Goal: Obtain resource: Obtain resource

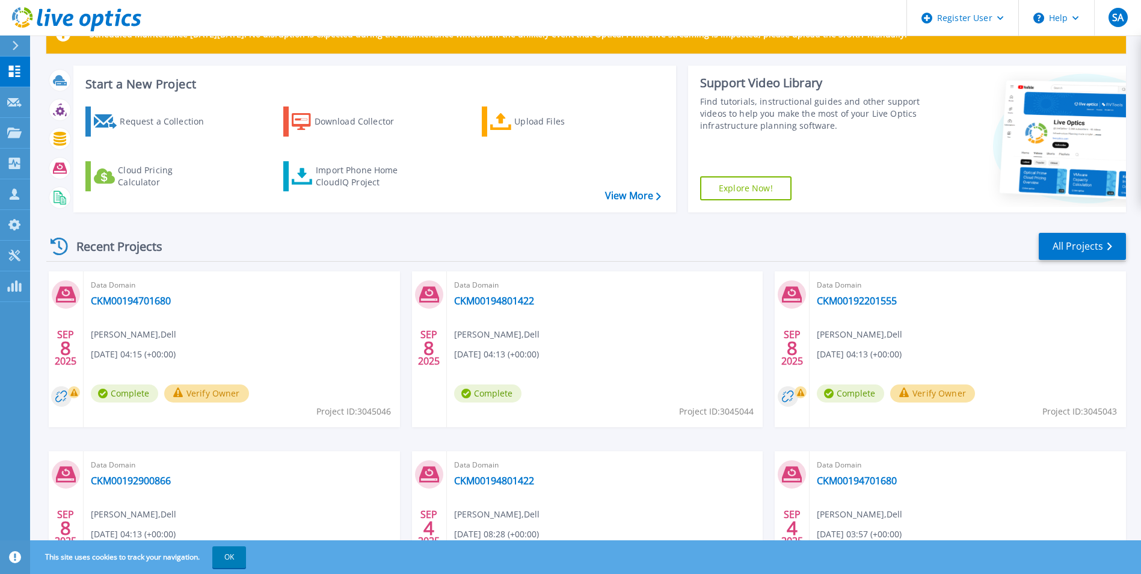
scroll to position [60, 0]
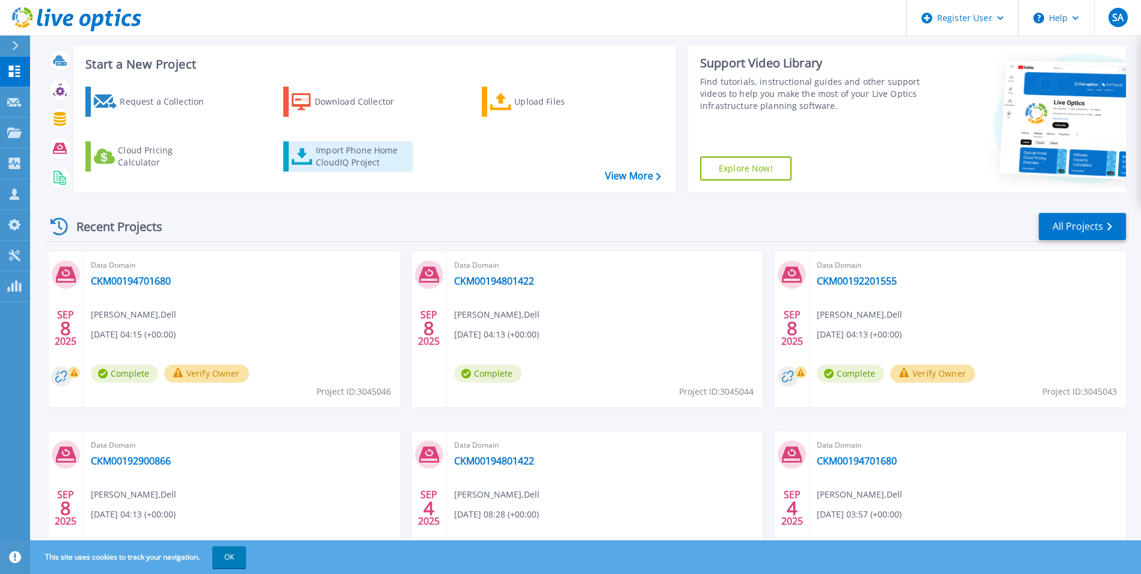
click at [342, 154] on div "Import Phone Home CloudIQ Project" at bounding box center [363, 156] width 94 height 24
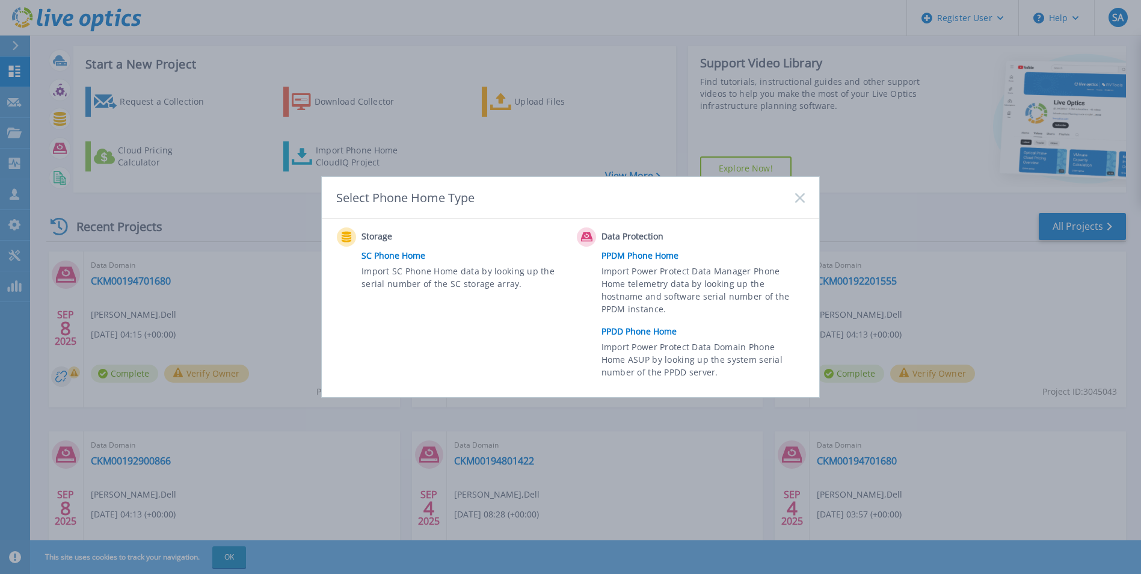
click at [648, 258] on link "PPDM Phone Home" at bounding box center [706, 256] width 209 height 18
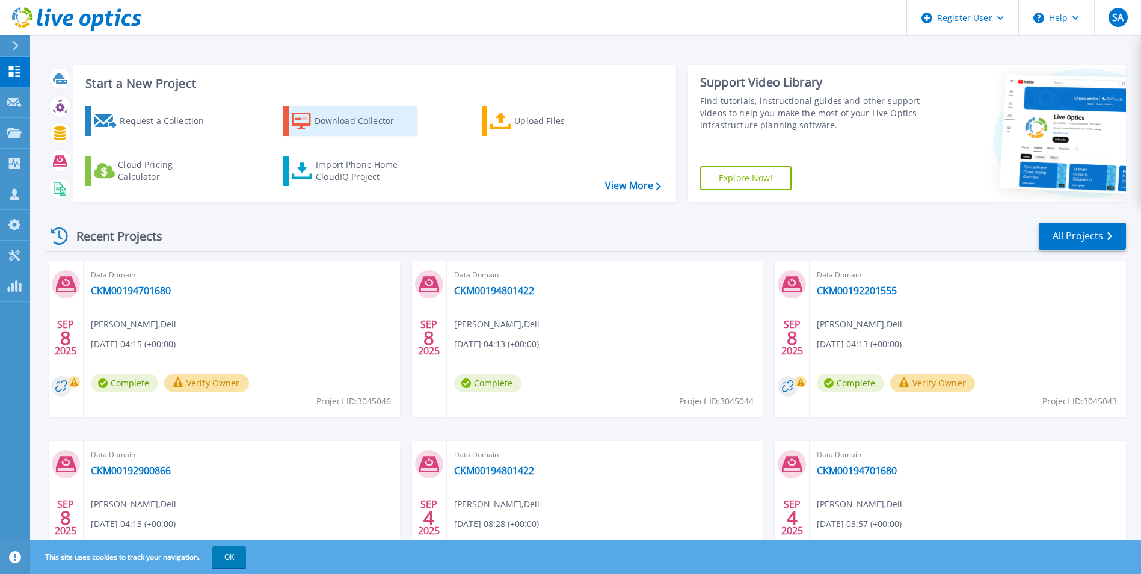
click at [382, 136] on link "Download Collector" at bounding box center [350, 121] width 134 height 30
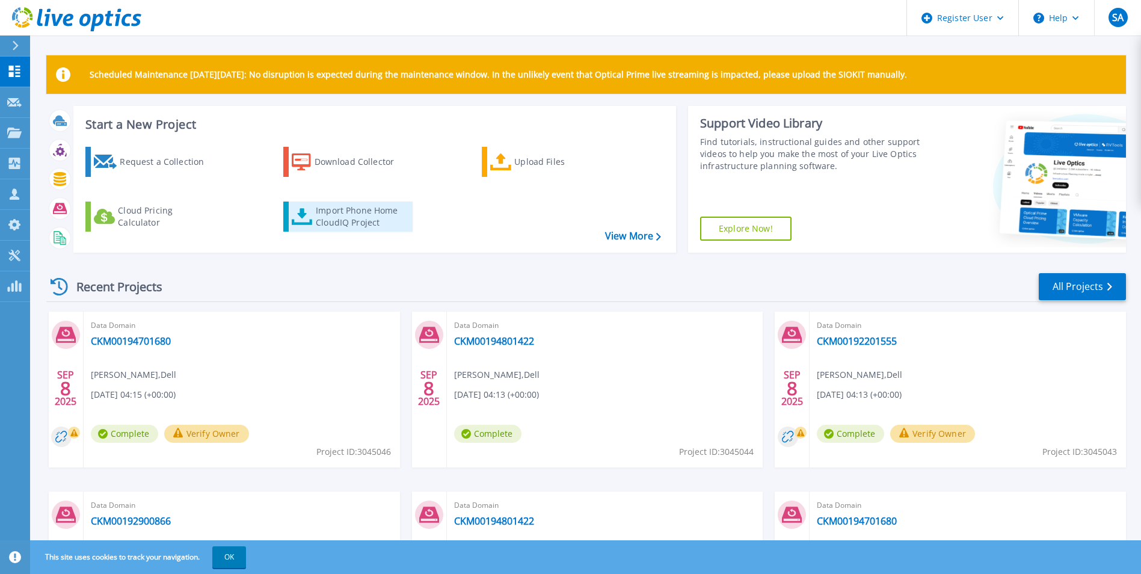
click at [359, 223] on div "Import Phone Home CloudIQ Project" at bounding box center [363, 217] width 94 height 24
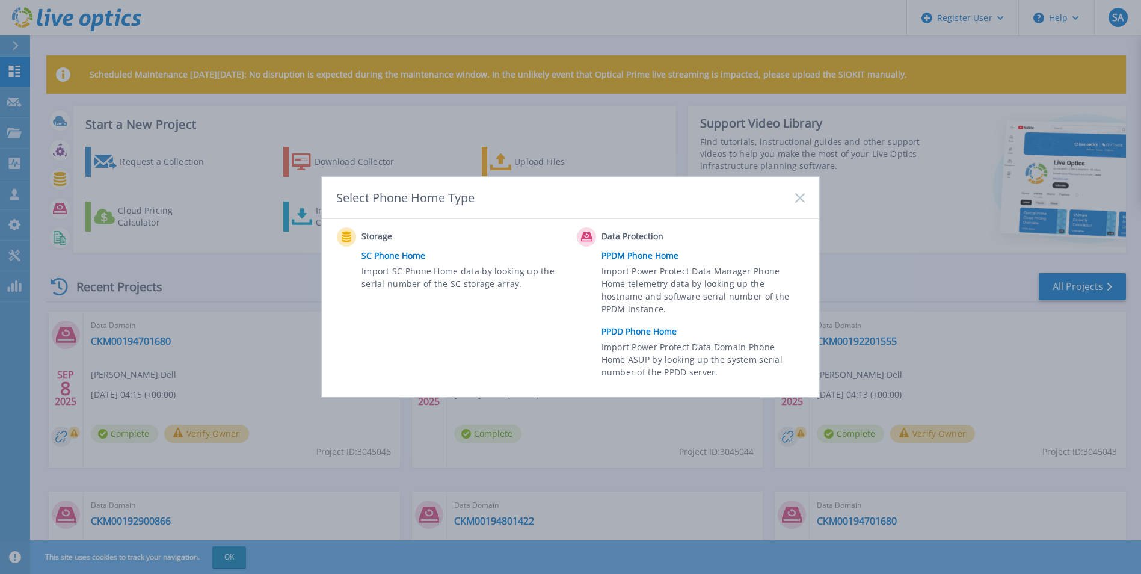
click at [641, 334] on link "PPDD Phone Home" at bounding box center [706, 331] width 209 height 18
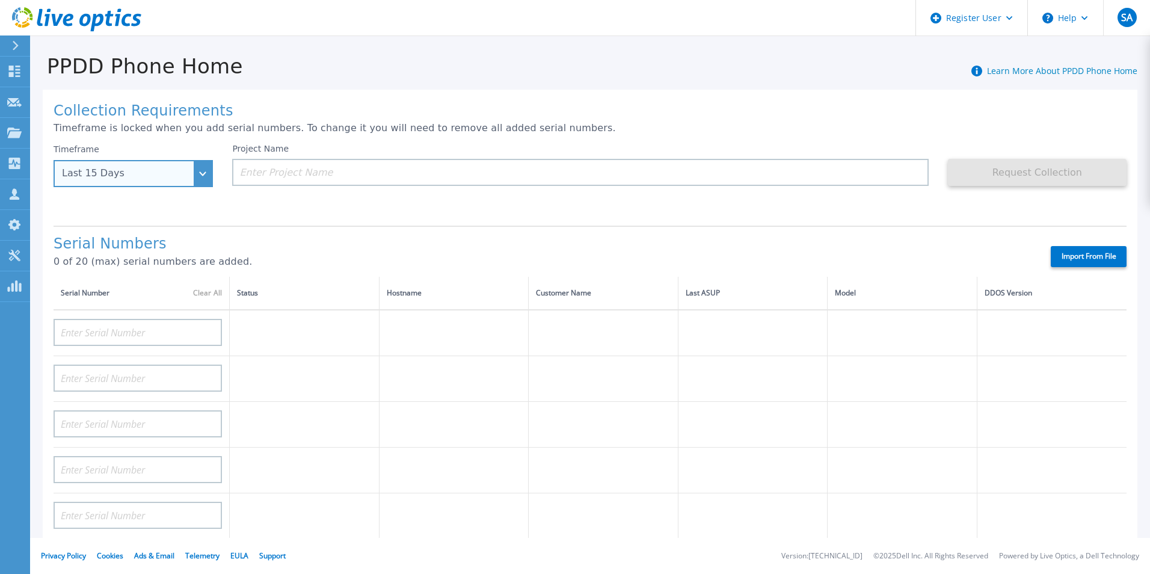
click at [141, 167] on div "Last 15 Days" at bounding box center [133, 173] width 159 height 27
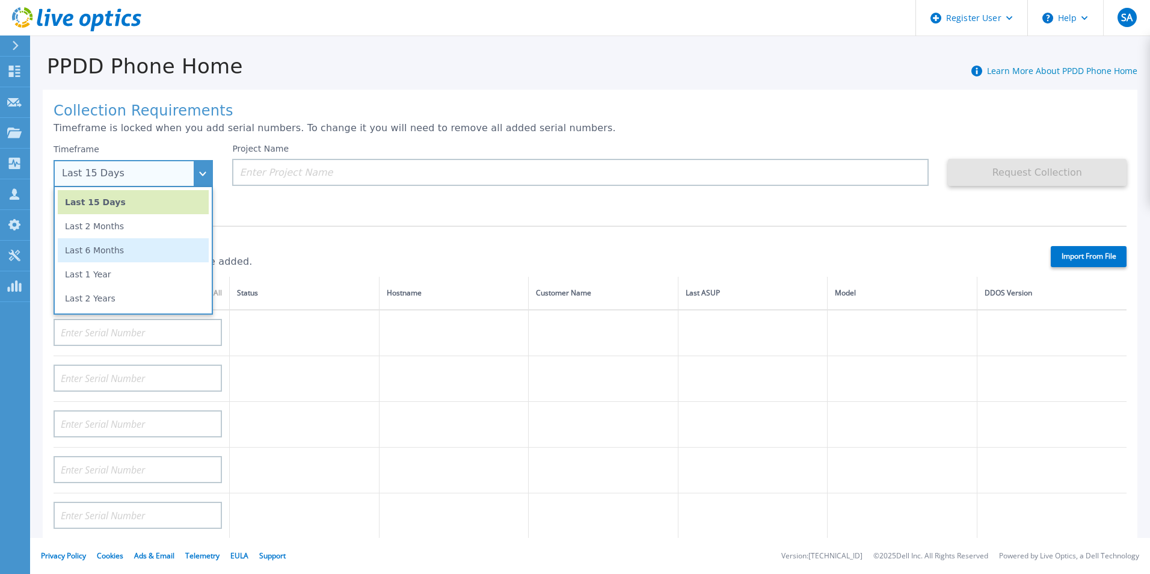
click at [129, 257] on li "Last 6 Months" at bounding box center [133, 250] width 151 height 24
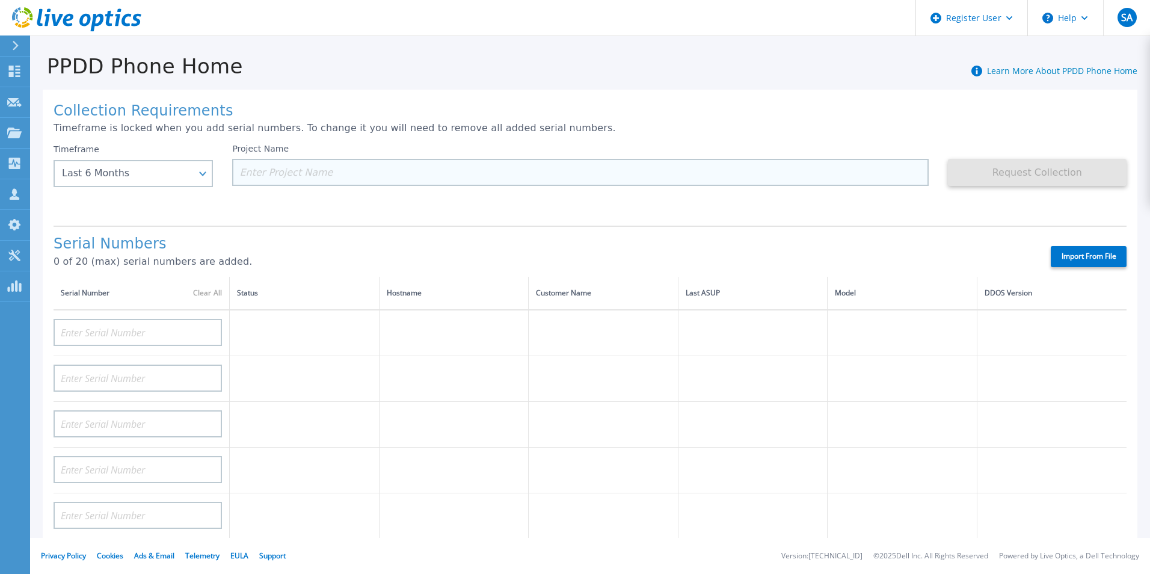
click at [294, 177] on input at bounding box center [580, 172] width 696 height 27
paste input "CKM00193001266"
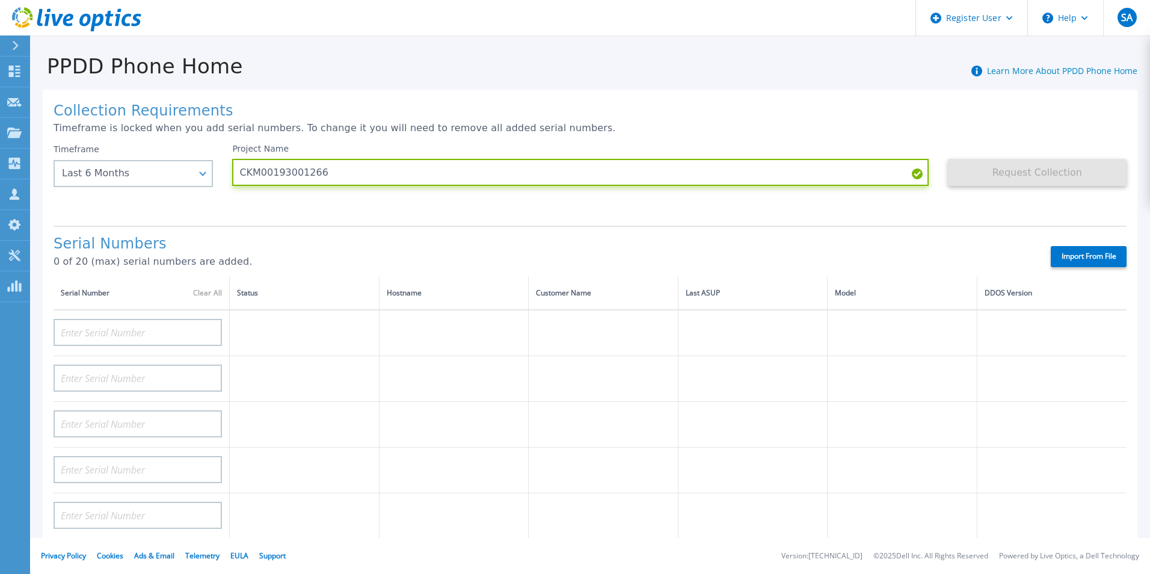
type input "CKM00193001266"
click at [792, 221] on div "Collection Requirements Timeframe is locked when you add serial numbers. To cha…" at bounding box center [590, 430] width 1095 height 680
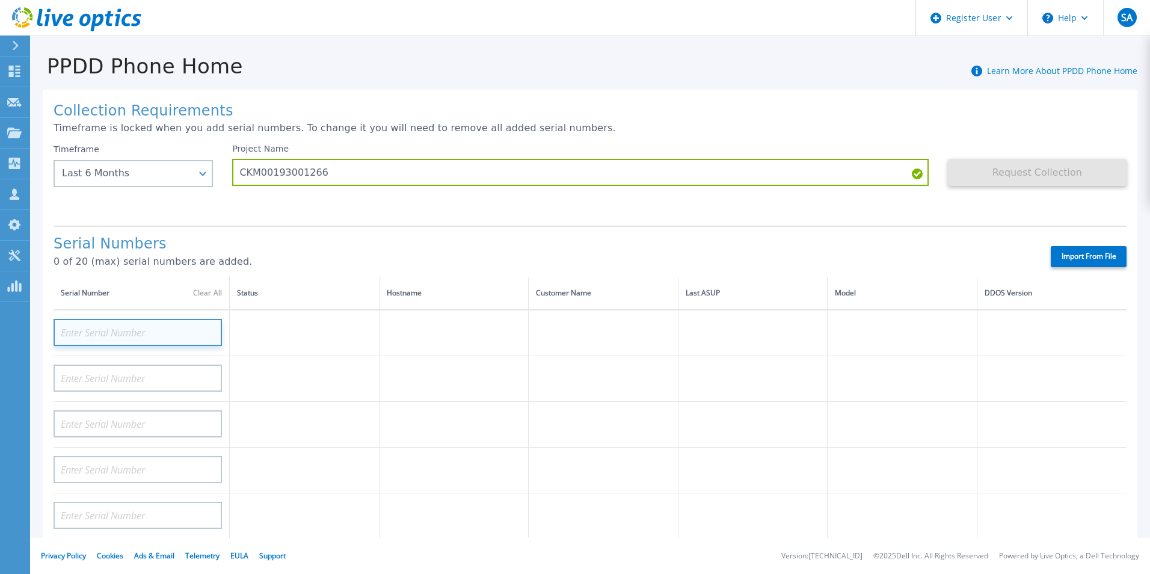
click at [103, 344] on input at bounding box center [138, 332] width 168 height 27
paste input "CKM00193001266"
type input "CKM00193001266"
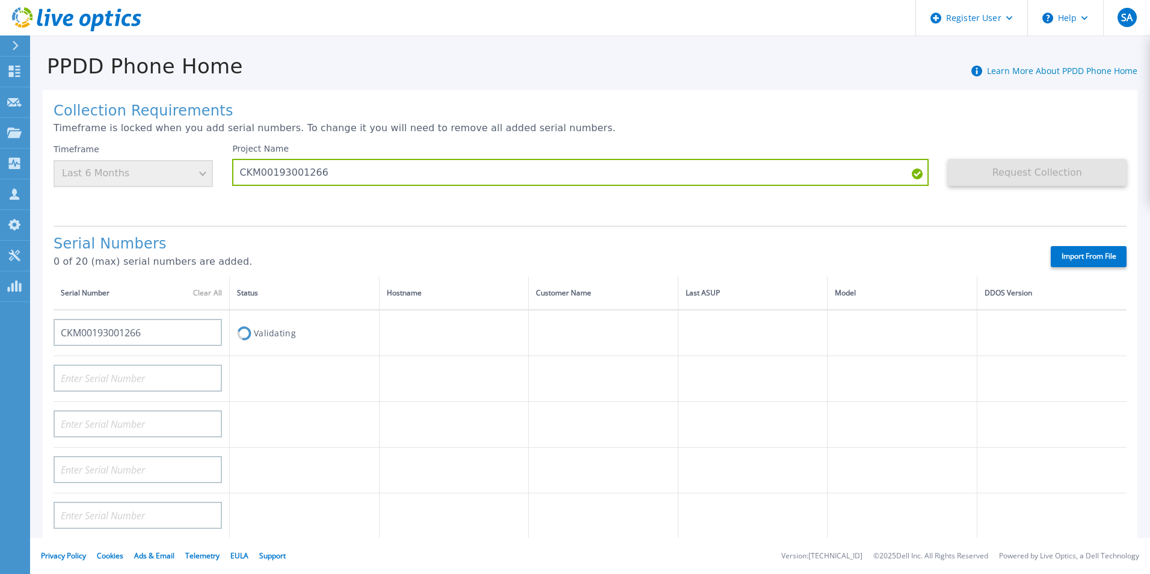
click at [698, 251] on h1 "Serial Numbers" at bounding box center [542, 244] width 977 height 17
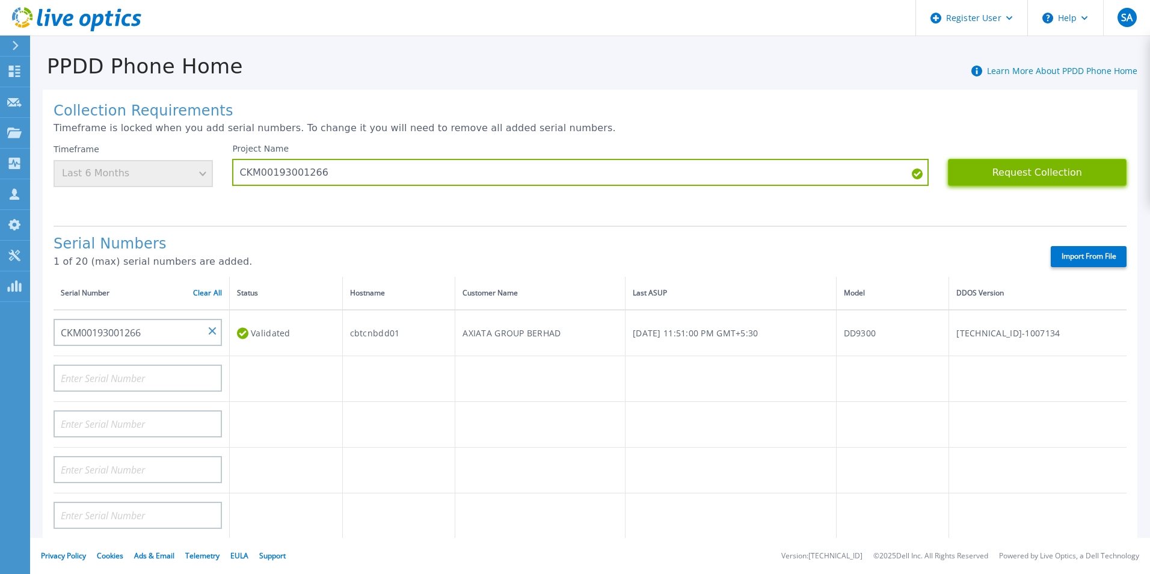
click at [1026, 179] on button "Request Collection" at bounding box center [1037, 172] width 179 height 27
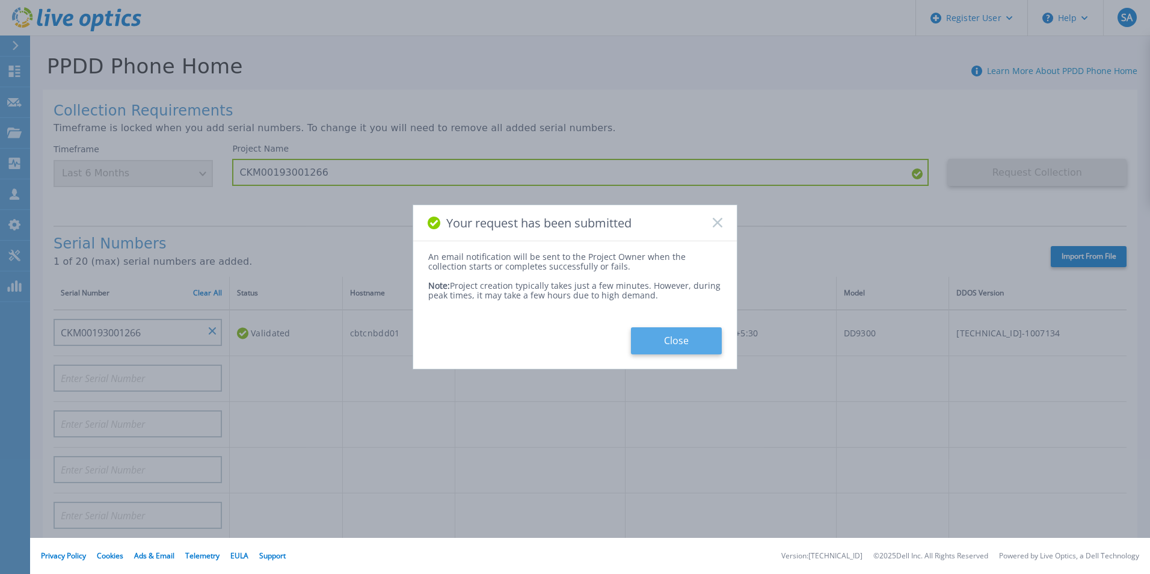
click at [708, 337] on button "Close" at bounding box center [676, 340] width 91 height 27
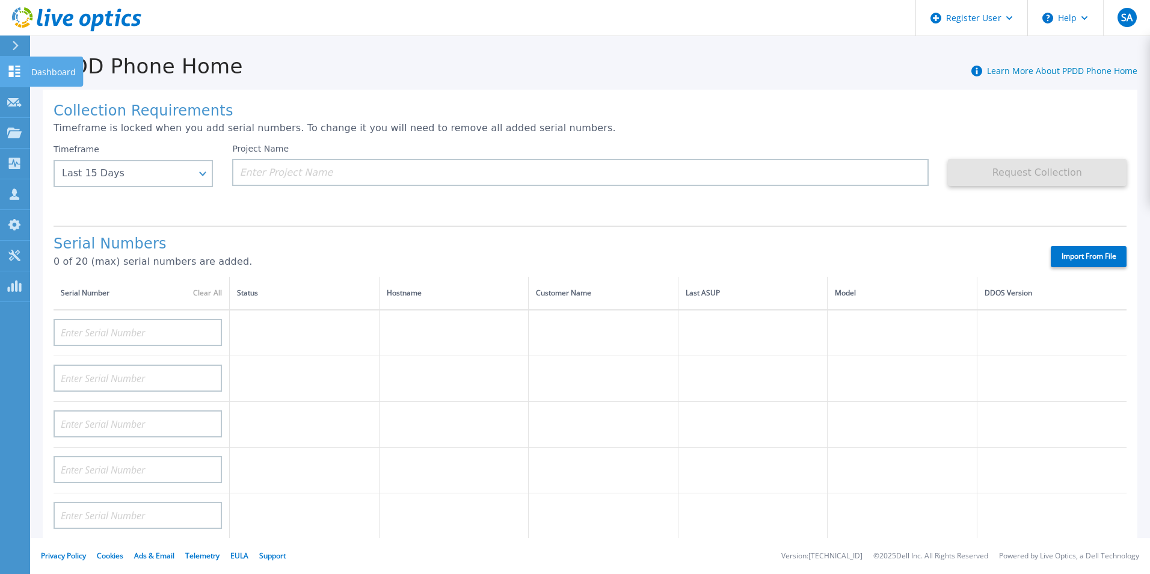
click at [5, 76] on link "Dashboard Dashboard" at bounding box center [15, 72] width 30 height 31
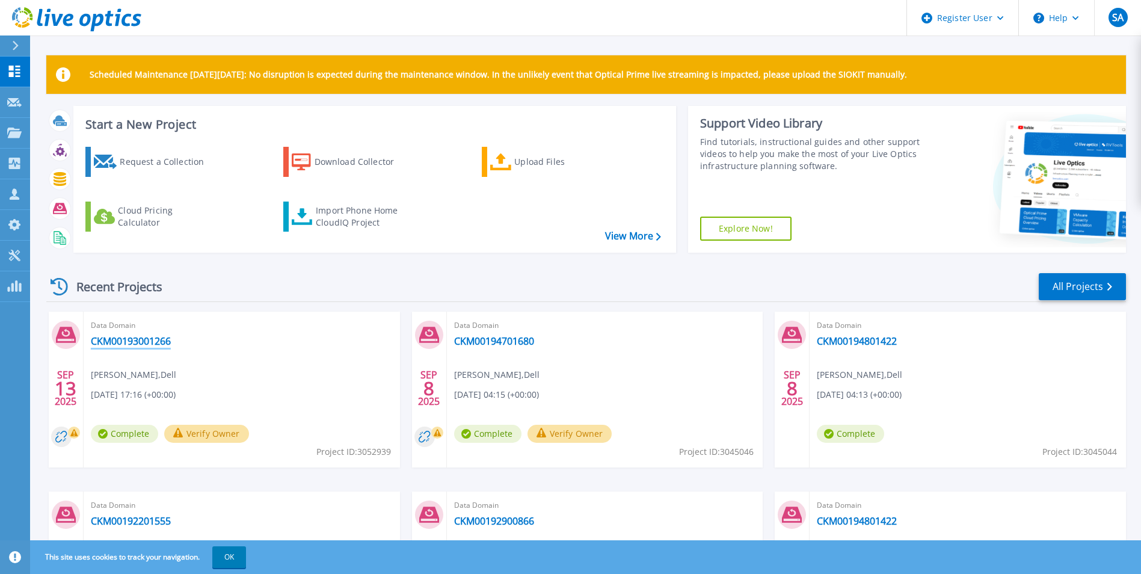
click at [137, 345] on link "CKM00193001266" at bounding box center [131, 341] width 80 height 12
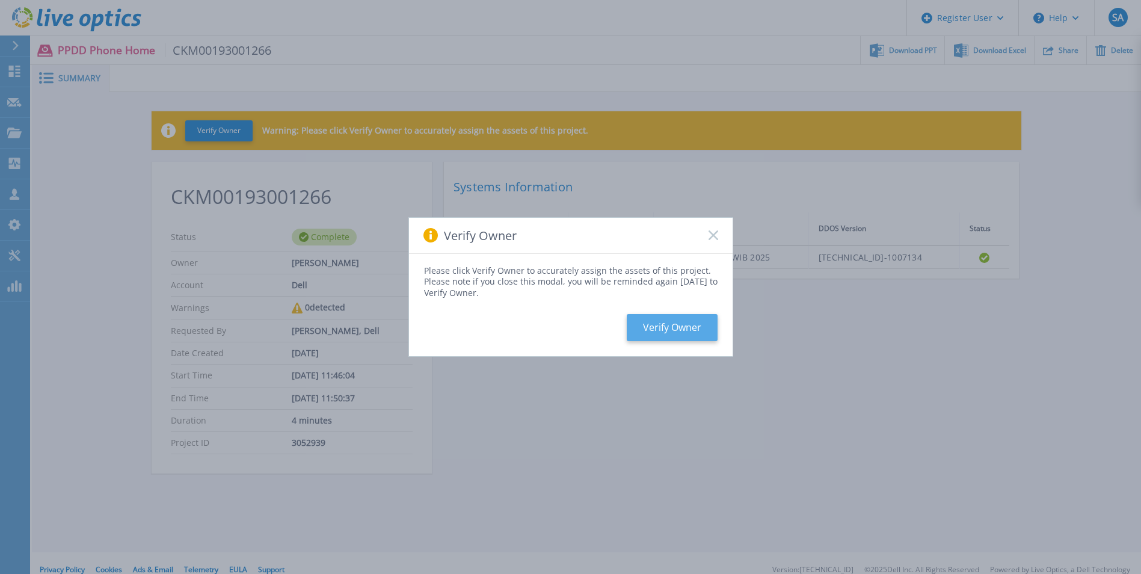
click at [663, 333] on button "Verify Owner" at bounding box center [672, 327] width 91 height 27
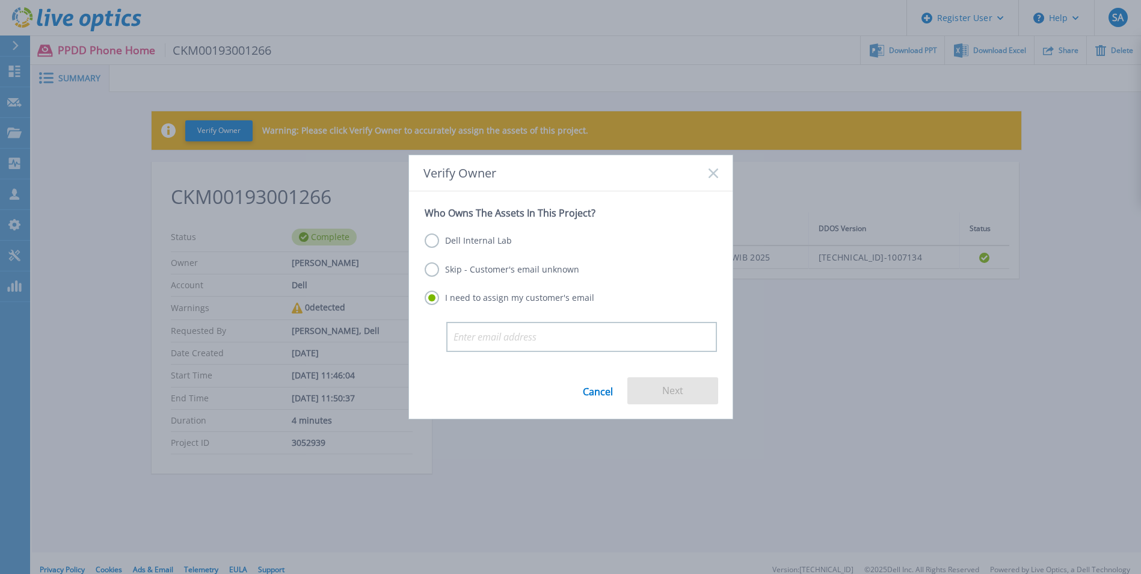
click at [484, 246] on label "Dell Internal Lab" at bounding box center [468, 240] width 87 height 14
click at [0, 0] on input "Dell Internal Lab" at bounding box center [0, 0] width 0 height 0
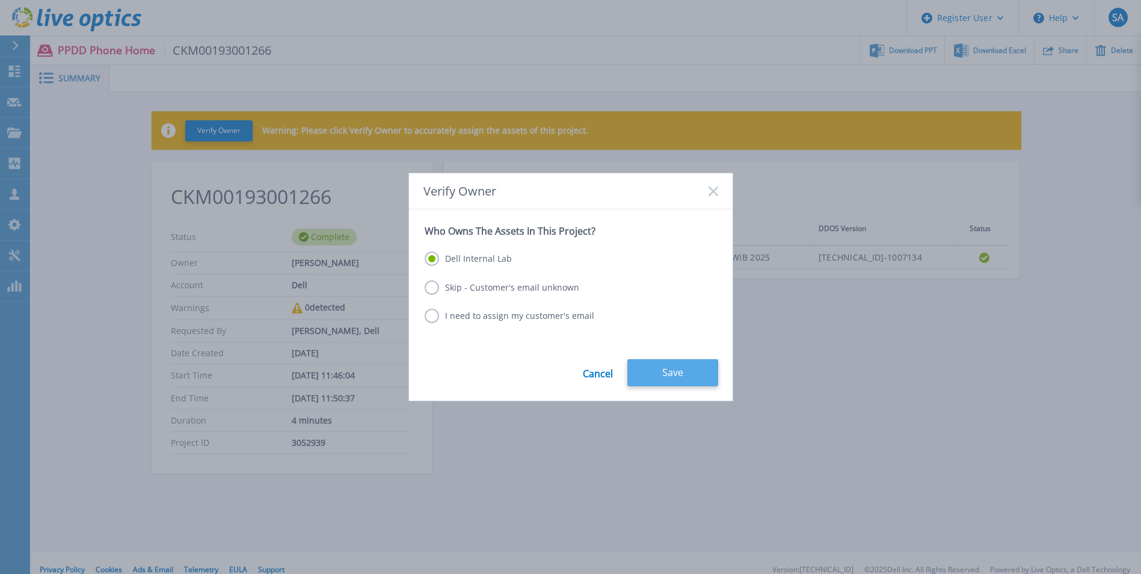
click at [653, 384] on button "Save" at bounding box center [673, 372] width 91 height 27
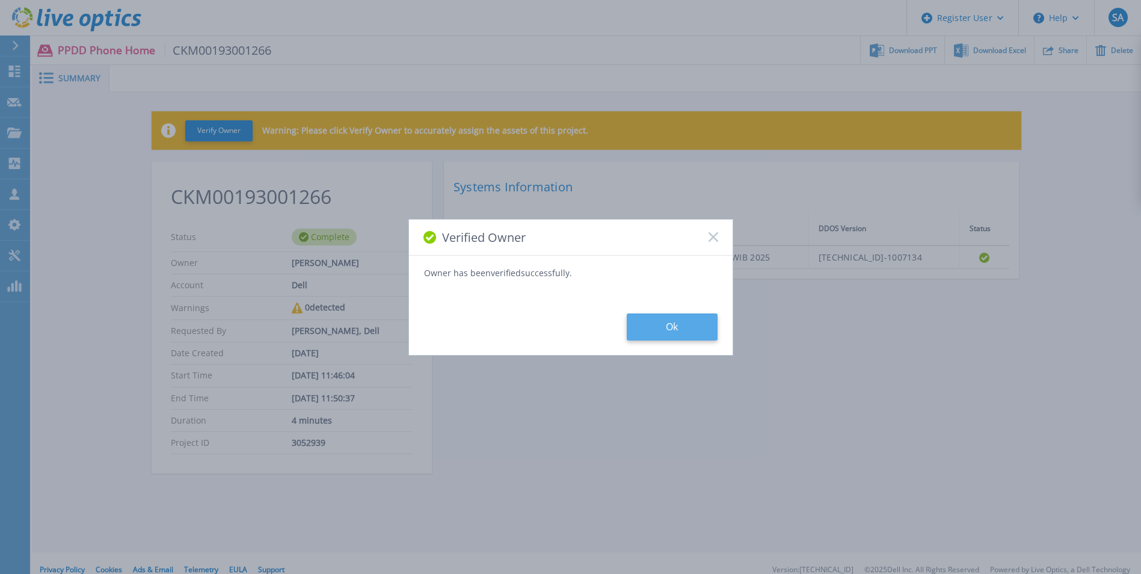
click at [662, 337] on button "Ok" at bounding box center [672, 326] width 91 height 27
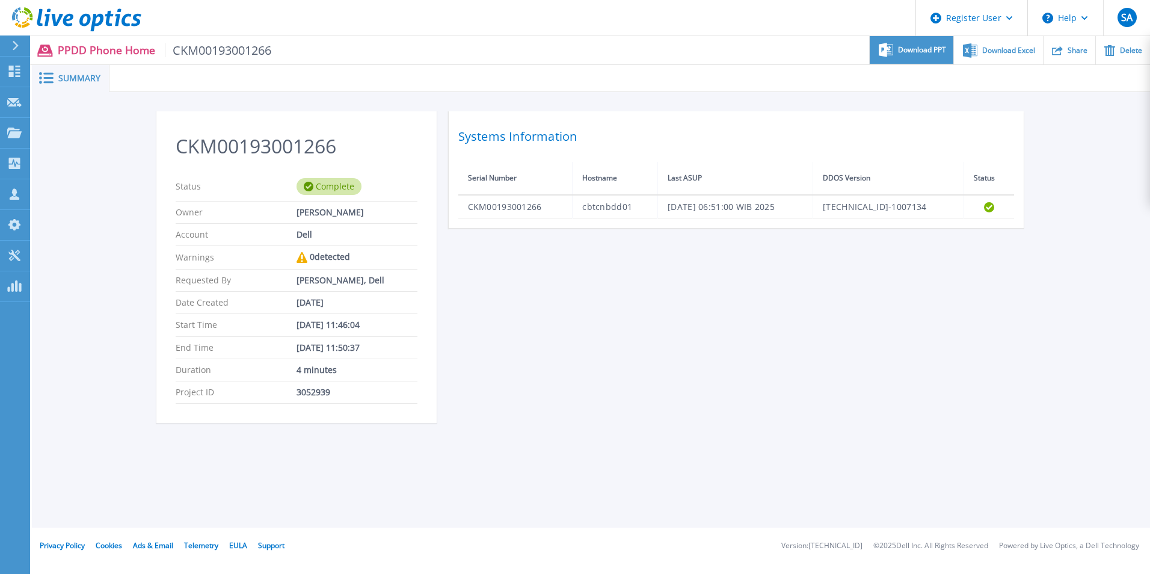
click at [903, 50] on span "Download PPT" at bounding box center [922, 49] width 48 height 7
click at [829, 381] on div "CKM00193001266 Status Complete Owner [PERSON_NAME] Account Dell Warnings 0 dete…" at bounding box center [591, 274] width 870 height 326
